Goal: Transaction & Acquisition: Purchase product/service

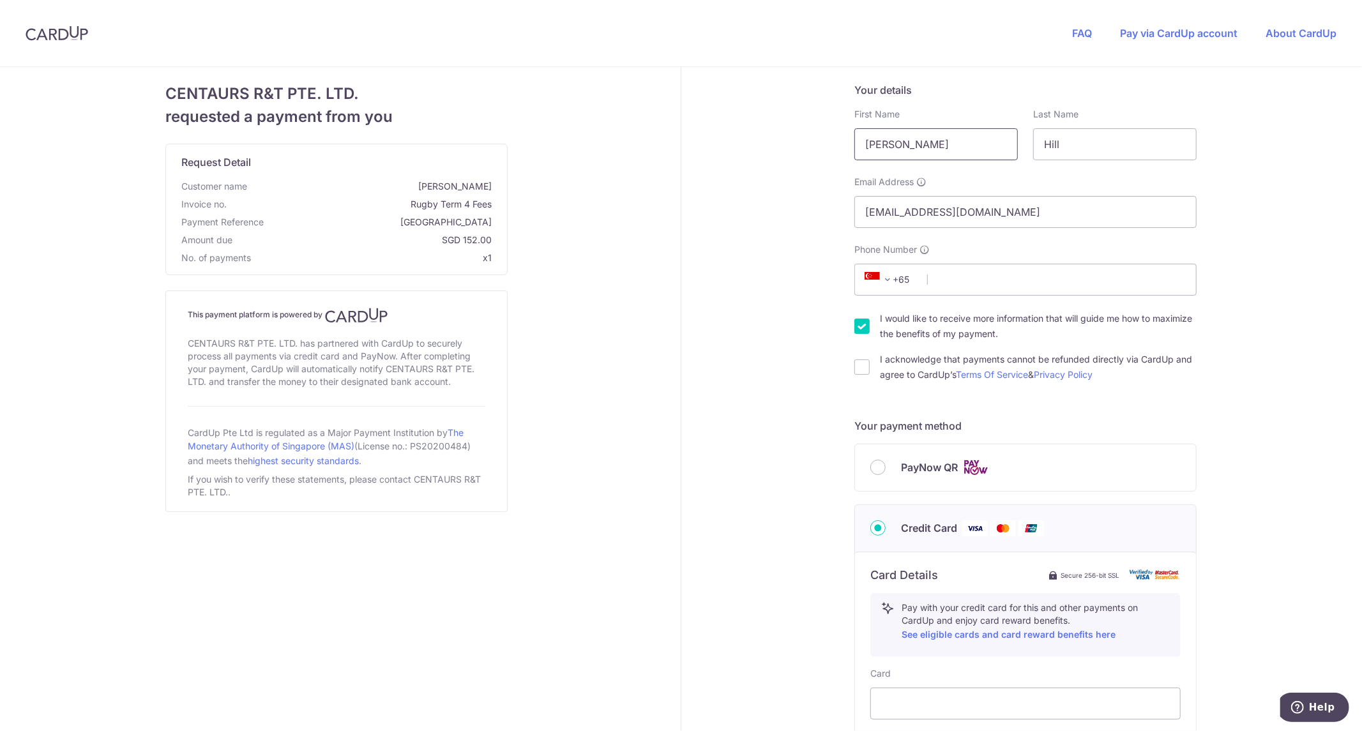
drag, startPoint x: 925, startPoint y: 147, endPoint x: 765, endPoint y: 135, distance: 160.1
click at [765, 135] on div "Your details First Name [PERSON_NAME] Last Name [PERSON_NAME] Email Address [EM…" at bounding box center [1025, 581] width 688 height 1028
type input "[PERSON_NAME]"
click at [1130, 283] on input "Phone Number" at bounding box center [1025, 280] width 342 height 32
click at [658, 452] on div "CENTAURS R&T PTE. LTD. requested a payment from you Request Detail Customer nam…" at bounding box center [336, 581] width 688 height 1028
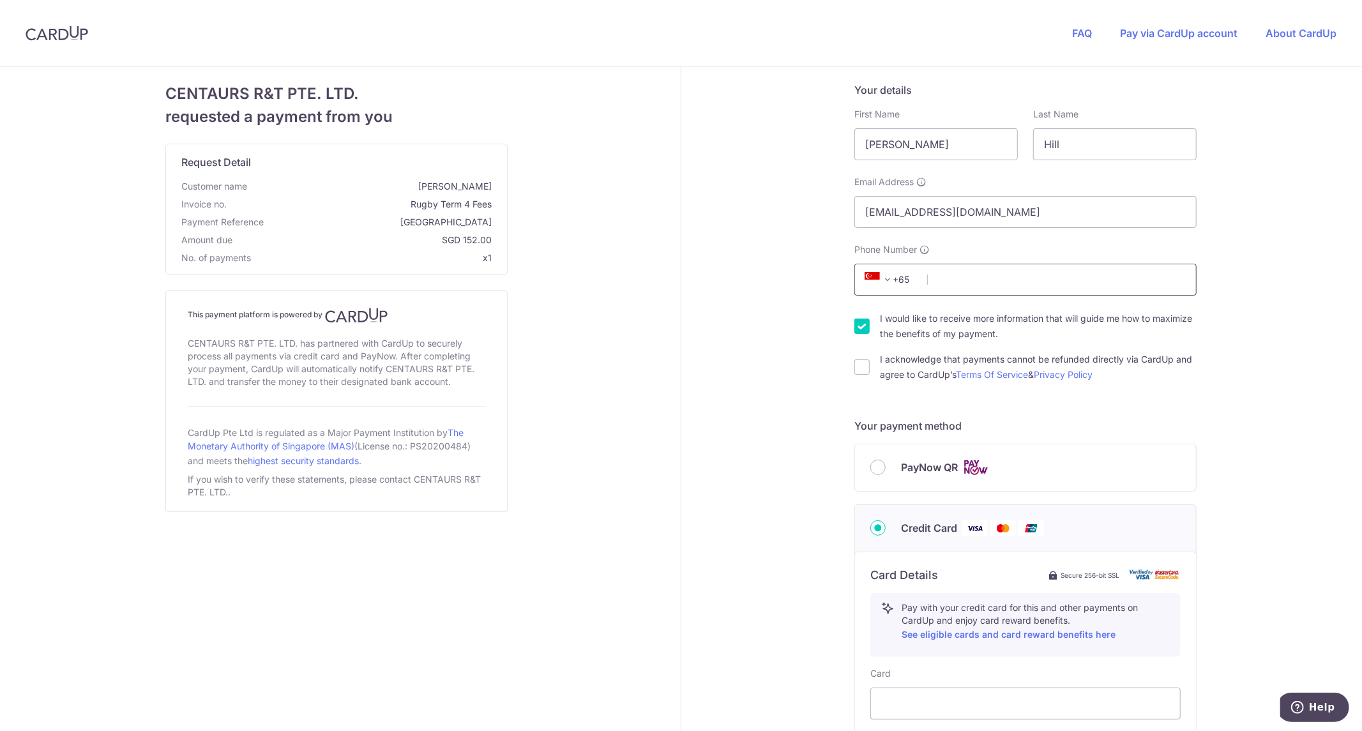
click at [964, 282] on input "Phone Number" at bounding box center [1025, 280] width 342 height 32
type input "96456483"
type input "327995"
type input "[STREET_ADDRESS] Melodies"
click at [40, 33] on img at bounding box center [57, 33] width 63 height 15
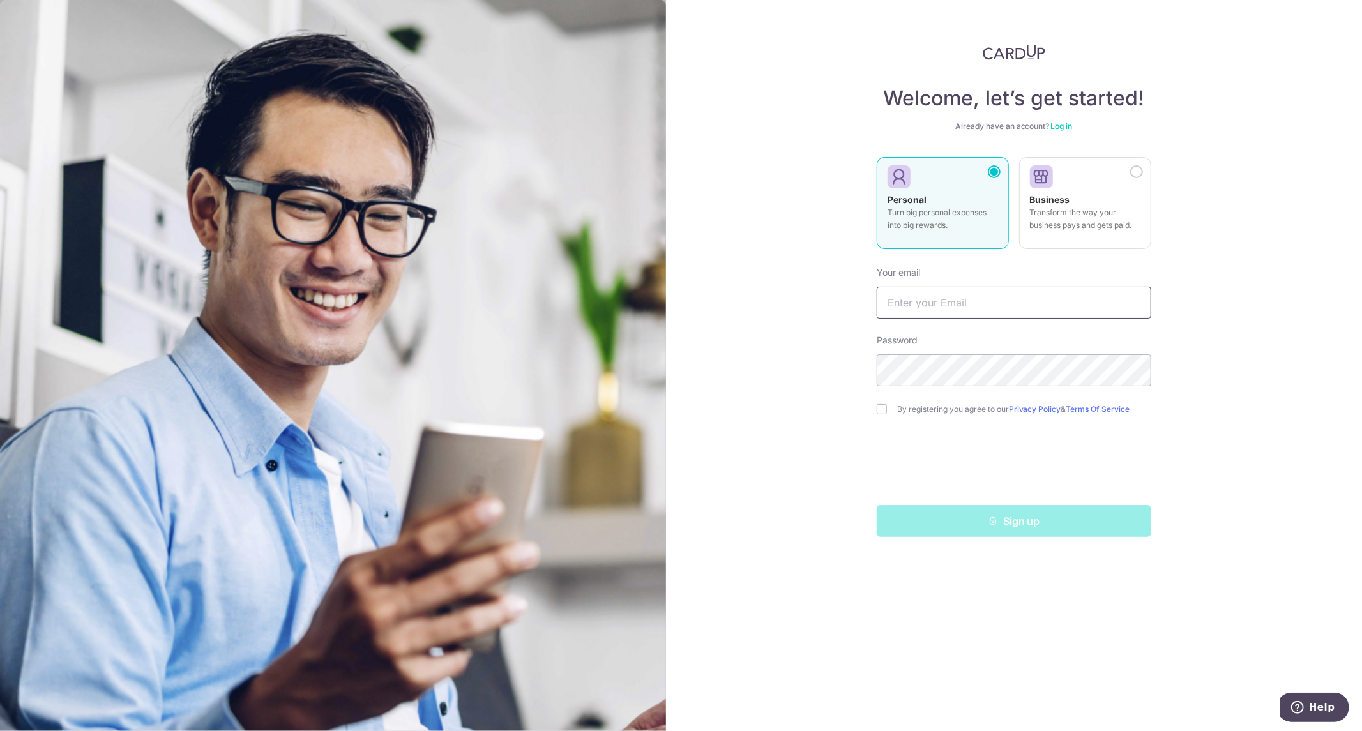
click at [923, 303] on input "text" at bounding box center [1014, 303] width 275 height 32
type input "[EMAIL_ADDRESS][DOMAIN_NAME]"
click at [1253, 219] on div "Welcome, let’s get started! Already have an account? Log in Personal Turn big p…" at bounding box center [1014, 365] width 697 height 731
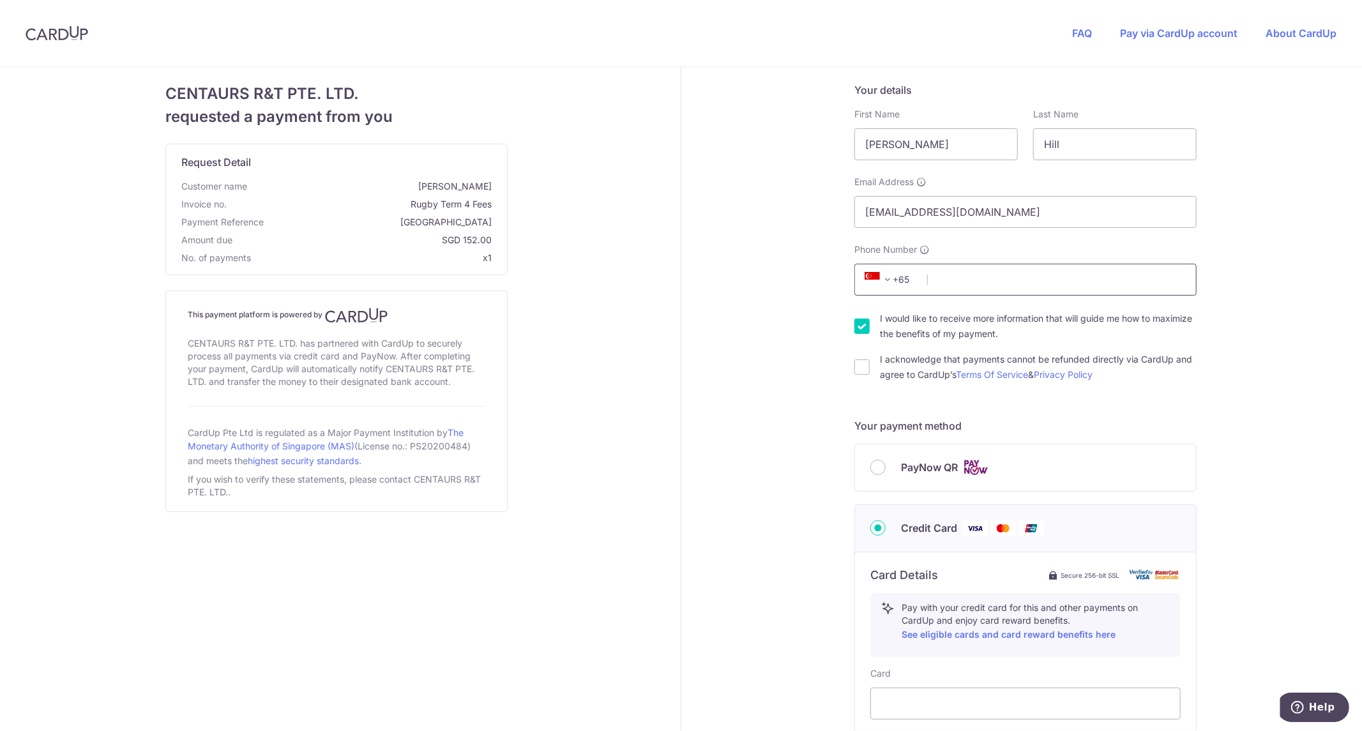
click at [985, 284] on input "Phone Number" at bounding box center [1025, 280] width 342 height 32
type input "96456483"
type input "556126"
type input "[STREET_ADDRESS]"
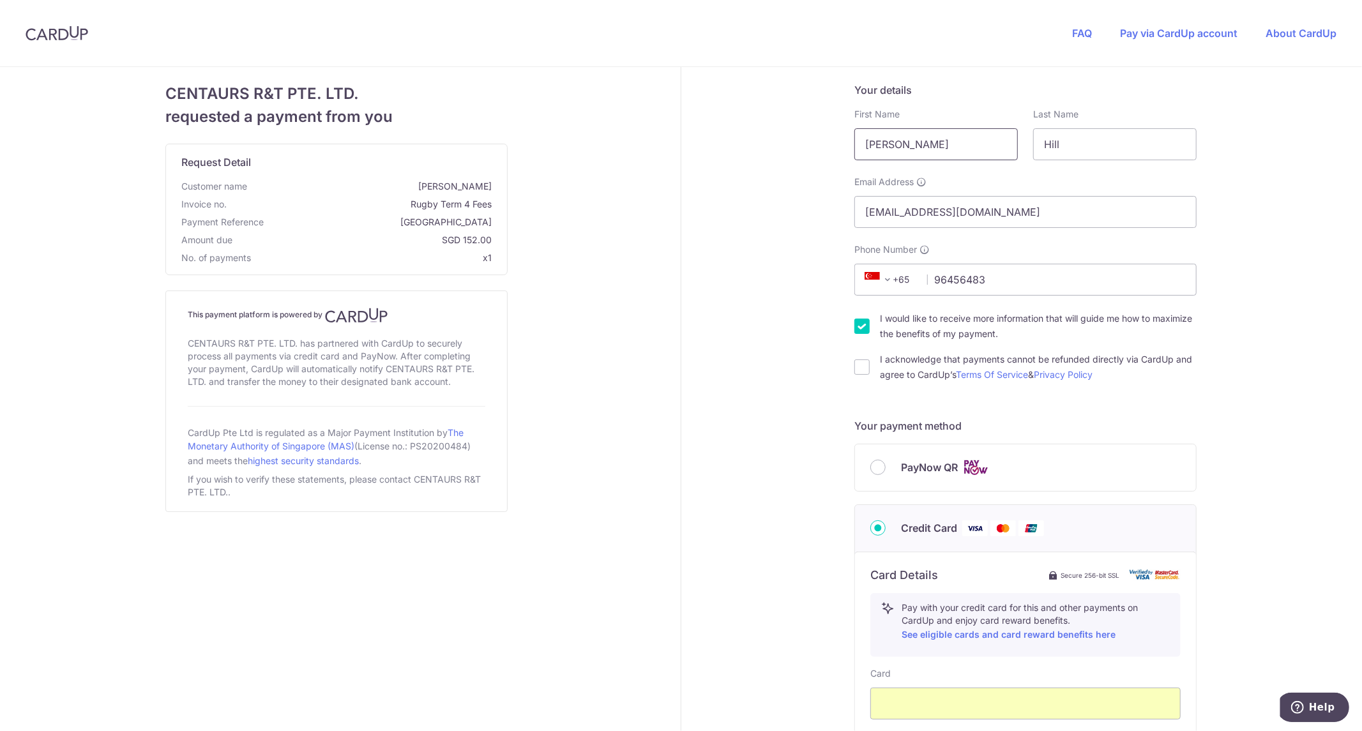
drag, startPoint x: 906, startPoint y: 149, endPoint x: 744, endPoint y: 122, distance: 163.9
click at [745, 122] on div "Your details First Name [PERSON_NAME] Last Name [PERSON_NAME] Email Address [EM…" at bounding box center [1025, 581] width 688 height 1028
type input "[PERSON_NAME]"
click at [612, 233] on div "CENTAURS R&T PTE. LTD. requested a payment from you Request Detail Customer nam…" at bounding box center [336, 581] width 688 height 1028
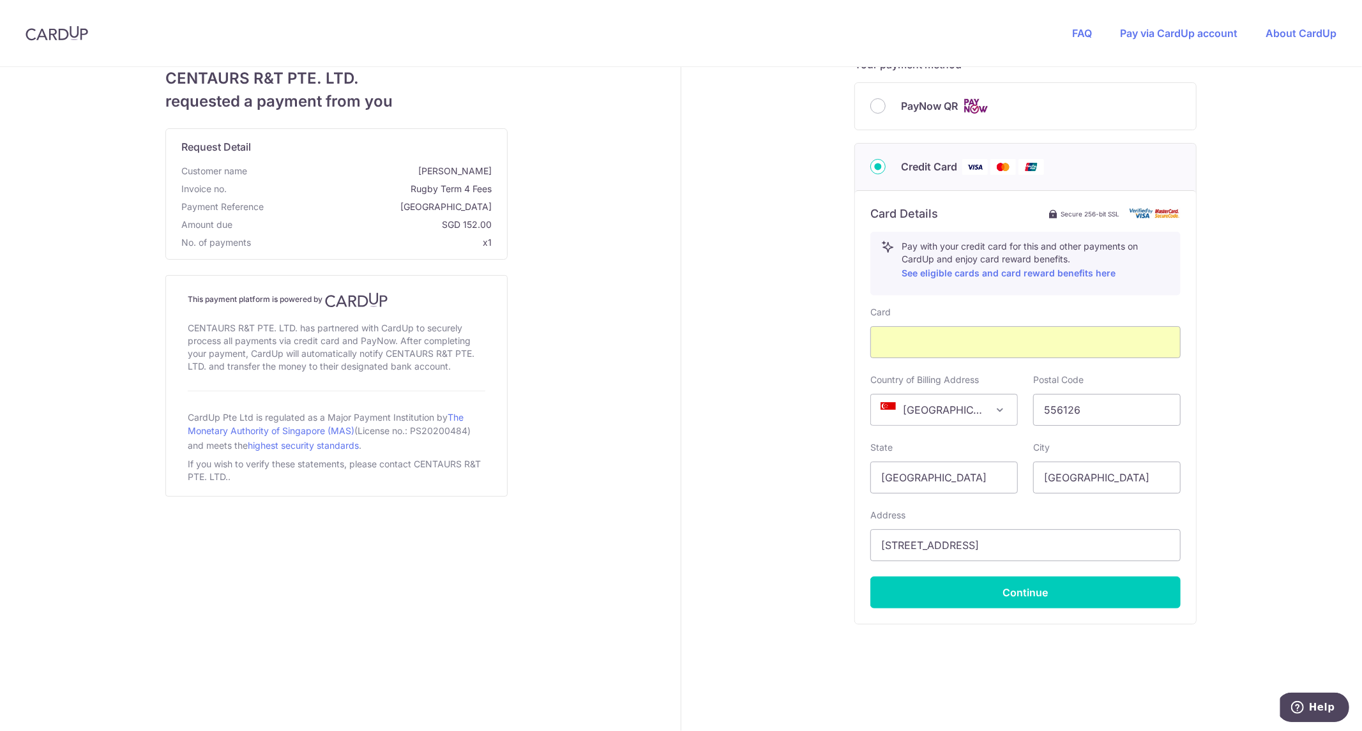
scroll to position [362, 0]
click at [966, 591] on button "Continue" at bounding box center [1025, 592] width 310 height 32
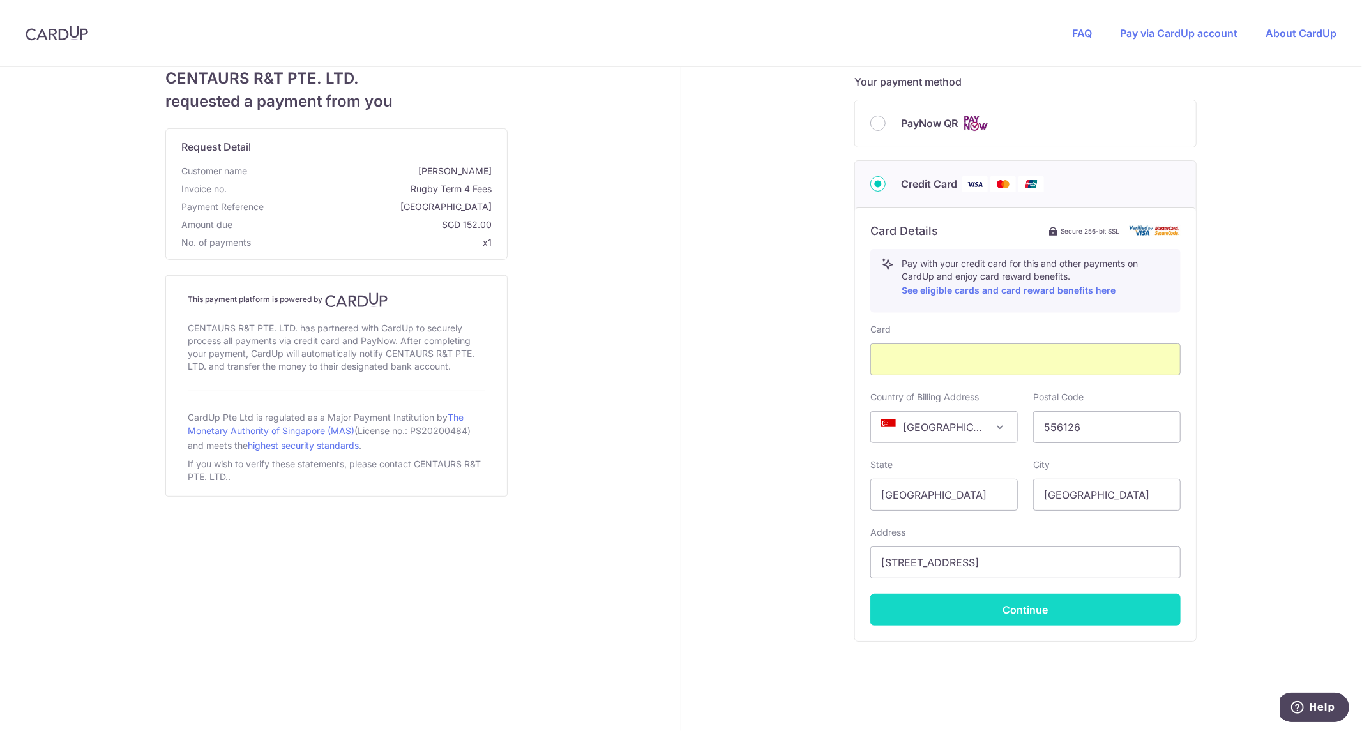
scroll to position [0, 0]
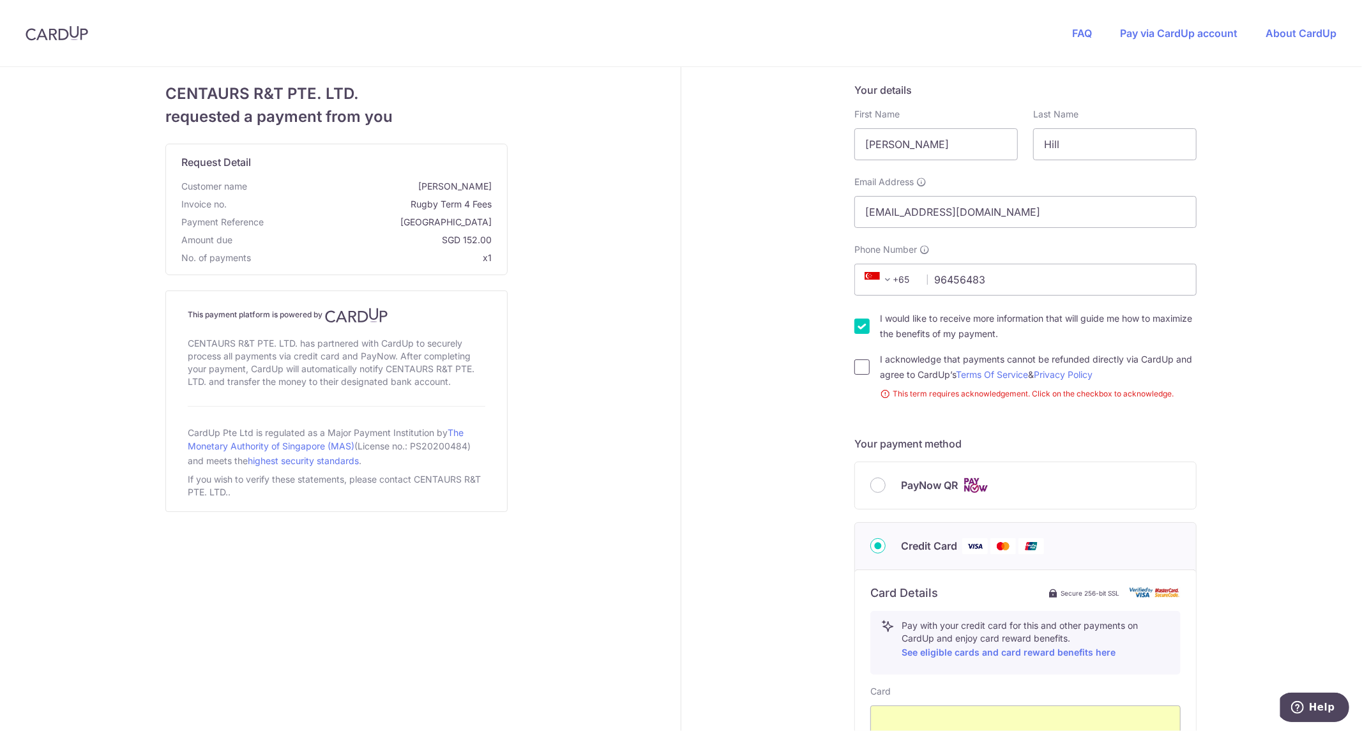
click at [860, 374] on input "I acknowledge that payments cannot be refunded directly via CardUp and agree to…" at bounding box center [861, 367] width 15 height 15
checkbox input "true"
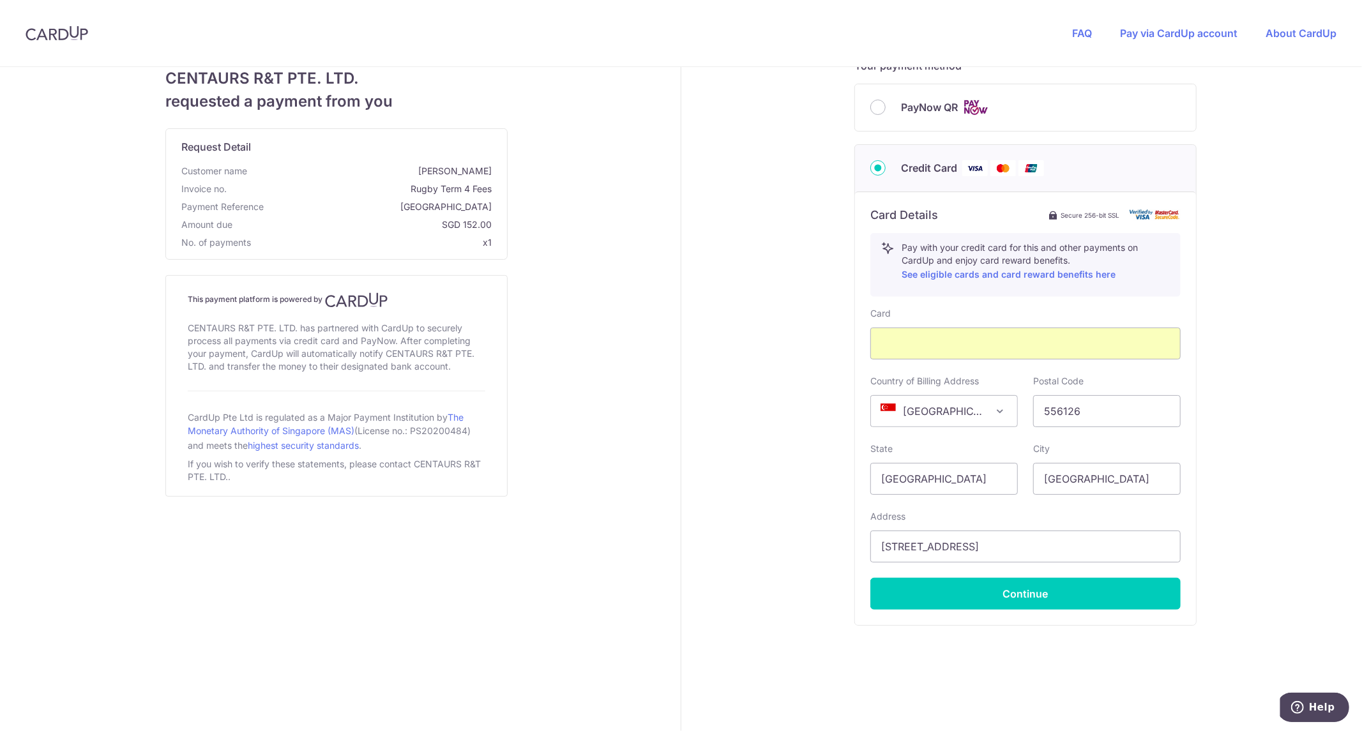
scroll to position [381, 0]
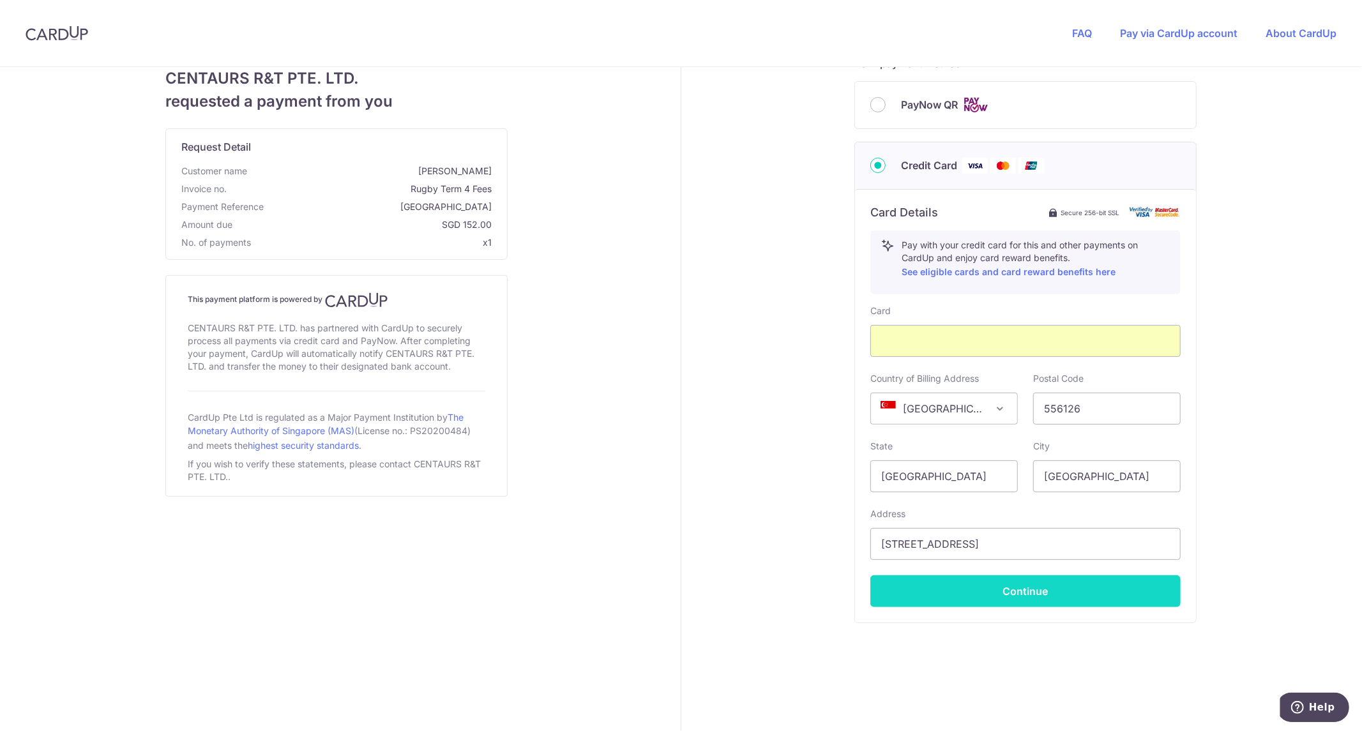
click at [946, 592] on button "Continue" at bounding box center [1025, 591] width 310 height 32
type input "**** 1530"
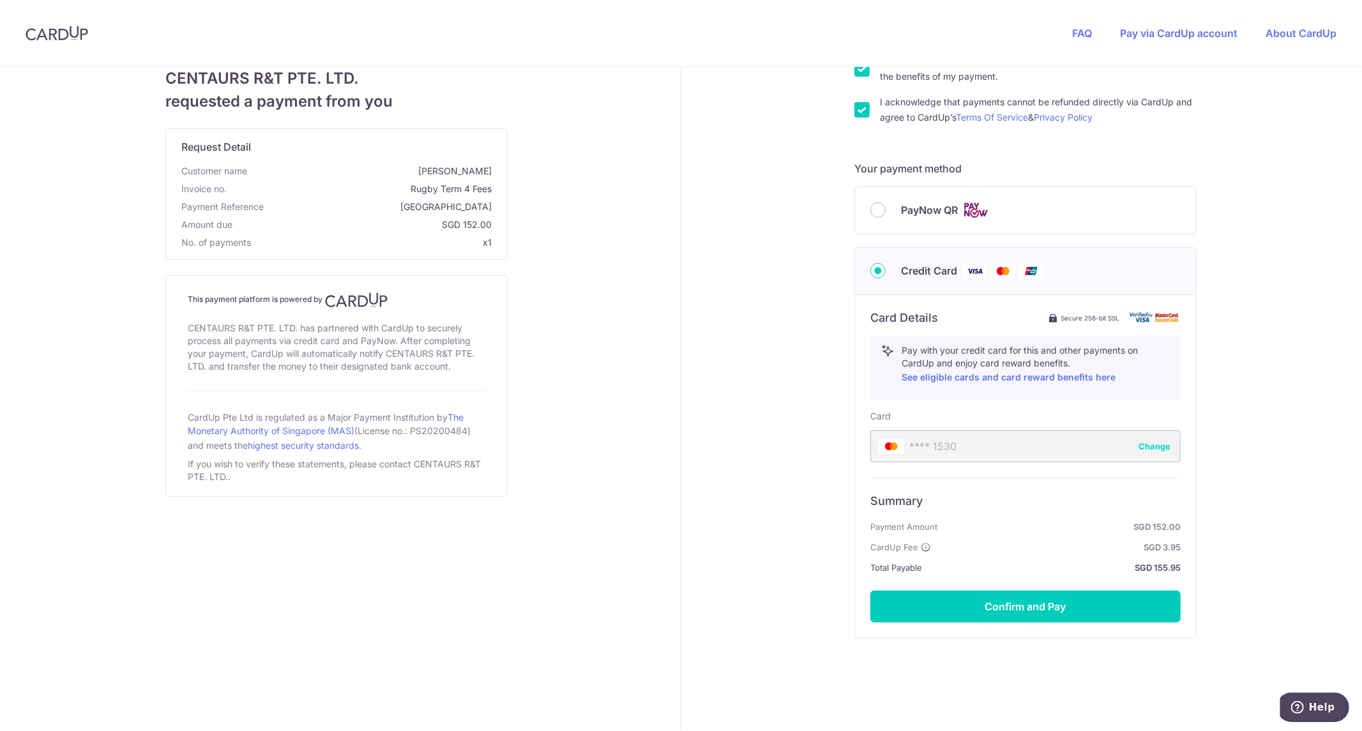
scroll to position [273, 0]
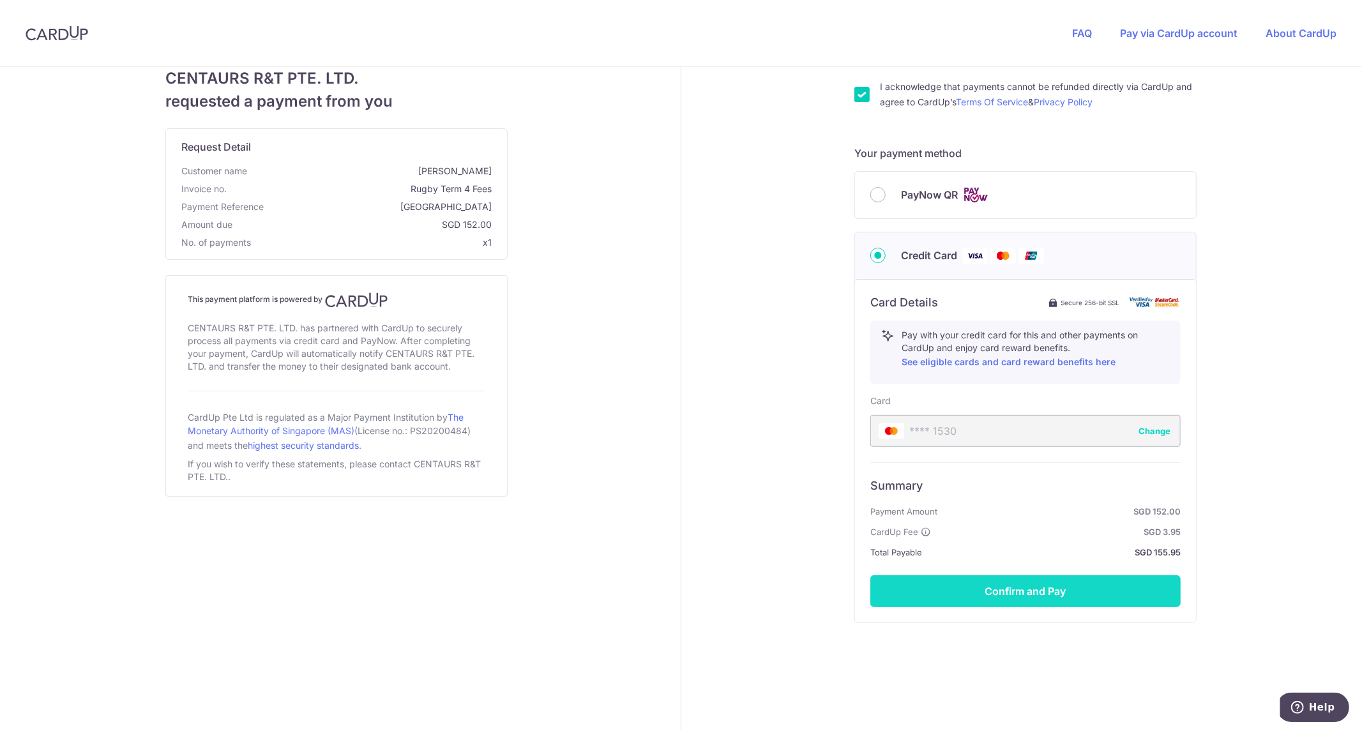
click at [979, 592] on button "Confirm and Pay" at bounding box center [1025, 591] width 310 height 32
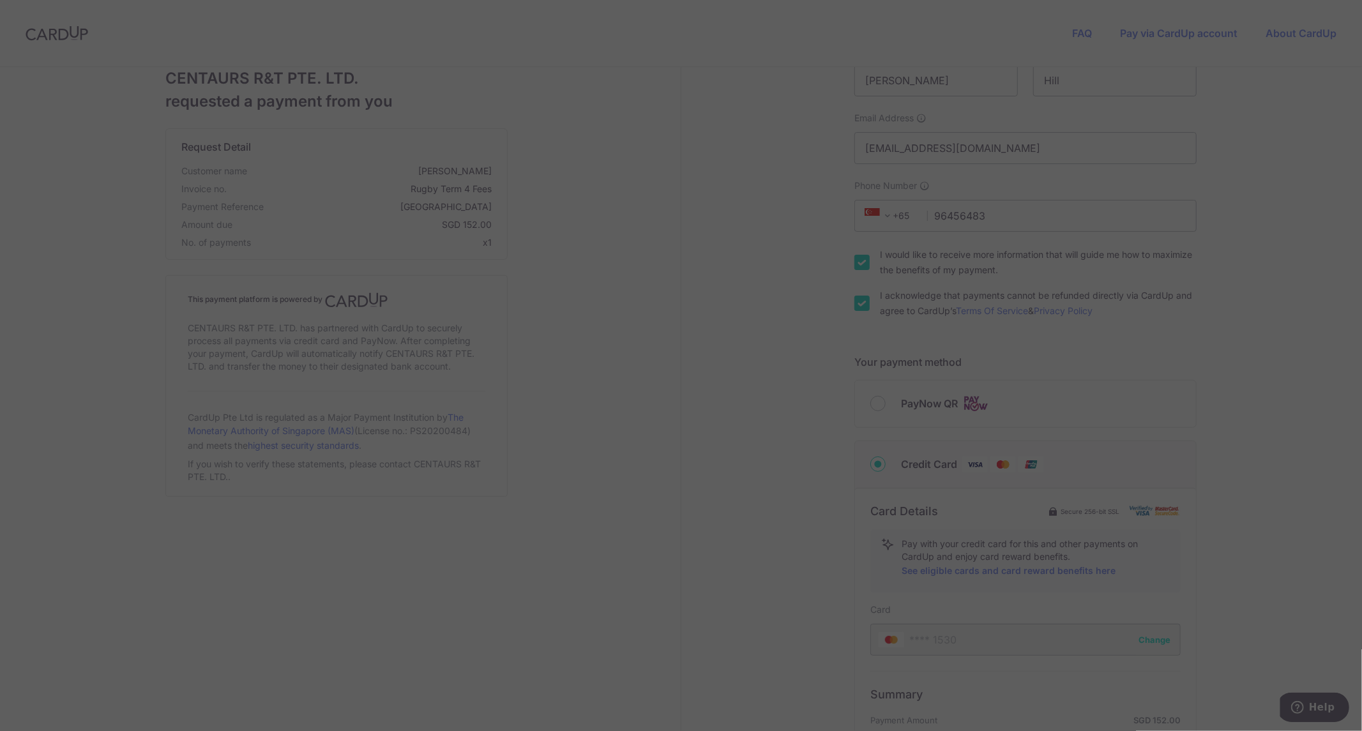
scroll to position [0, 0]
